Goal: Answer question/provide support: Answer question/provide support

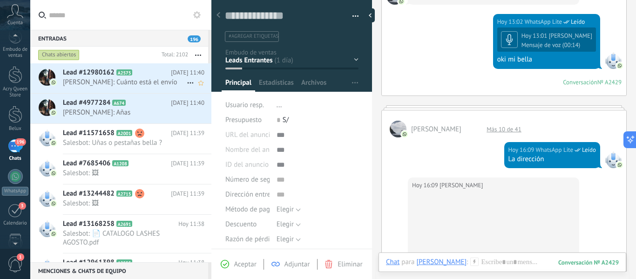
click at [157, 82] on span "[PERSON_NAME]: Cuánto está el envío" at bounding box center [125, 82] width 124 height 9
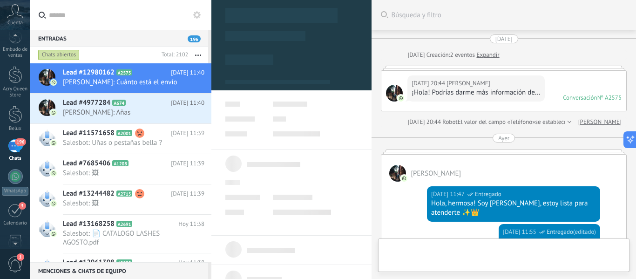
scroll to position [655, 0]
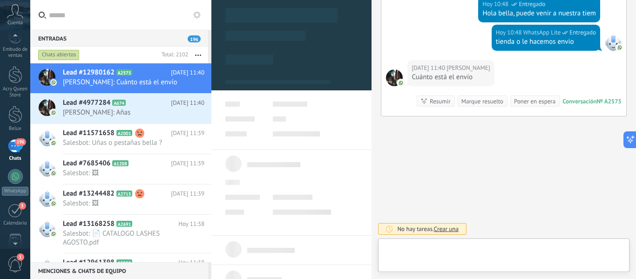
type textarea "**********"
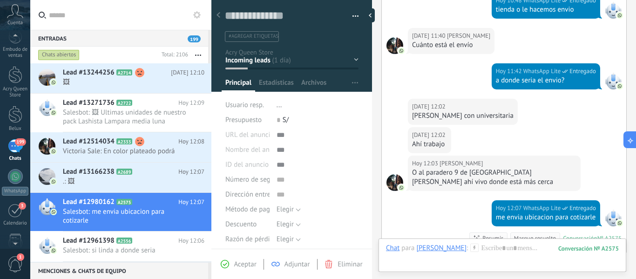
scroll to position [824, 0]
